Goal: Information Seeking & Learning: Learn about a topic

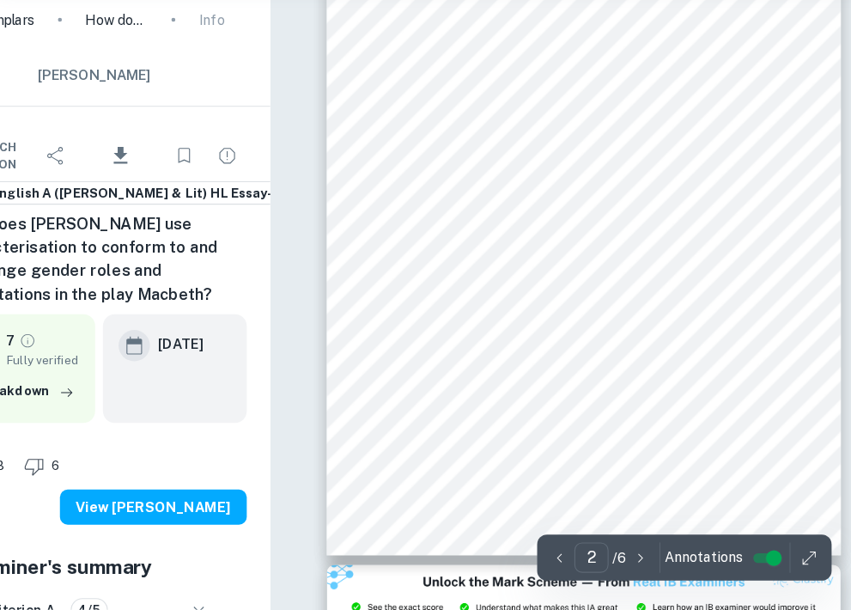
scroll to position [900, 62]
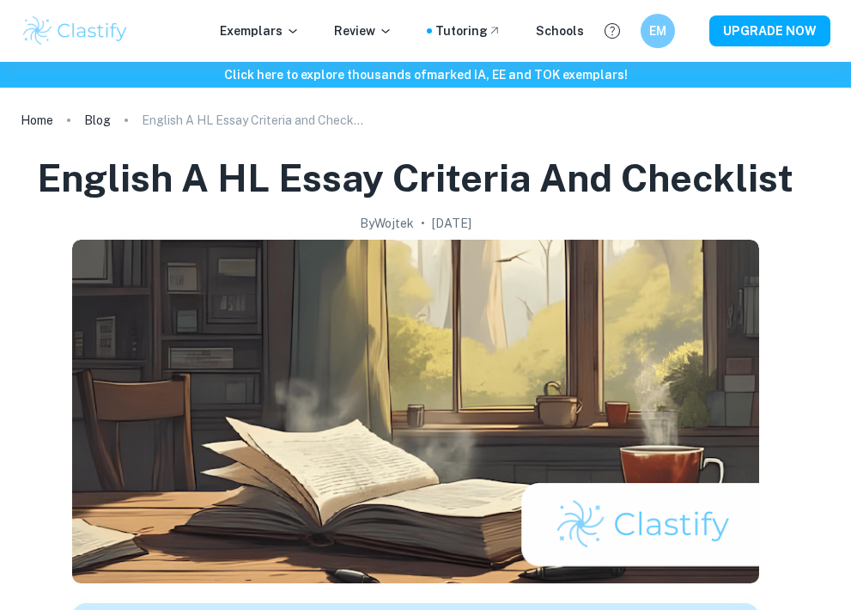
scroll to position [928, 0]
